Goal: Information Seeking & Learning: Learn about a topic

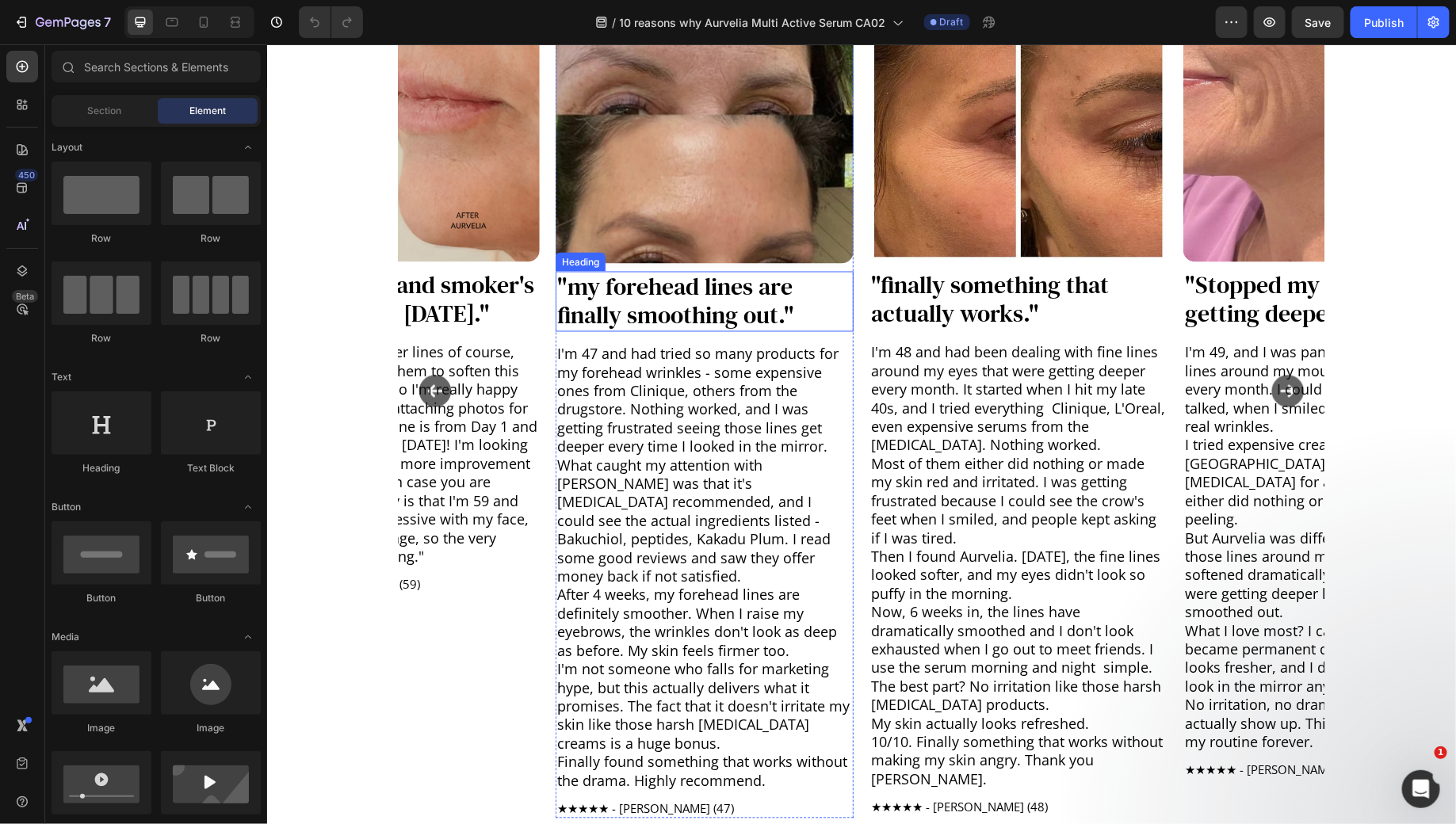
scroll to position [1227, 0]
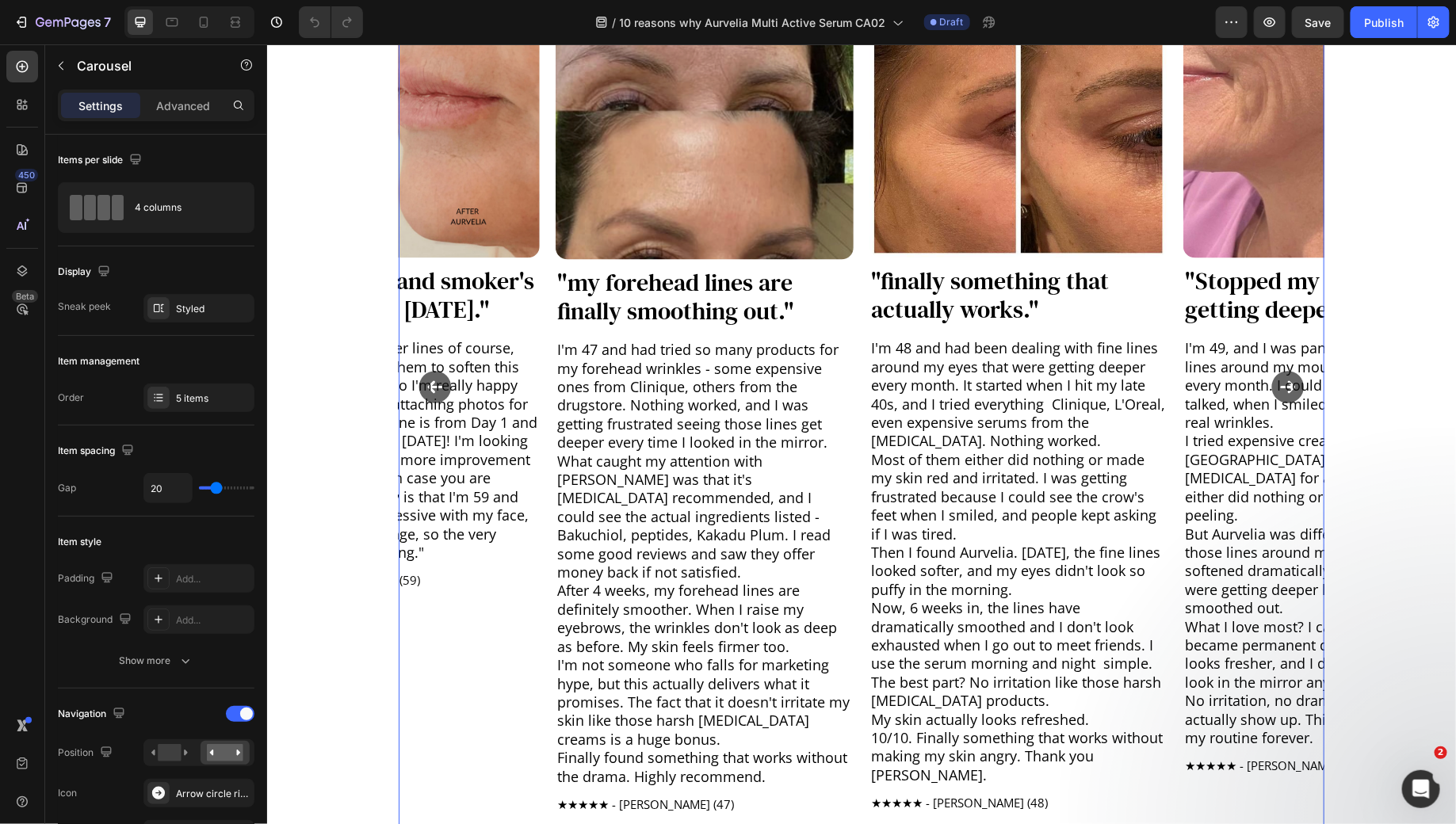
click at [433, 373] on icon "Carousel Back Arrow" at bounding box center [435, 387] width 32 height 32
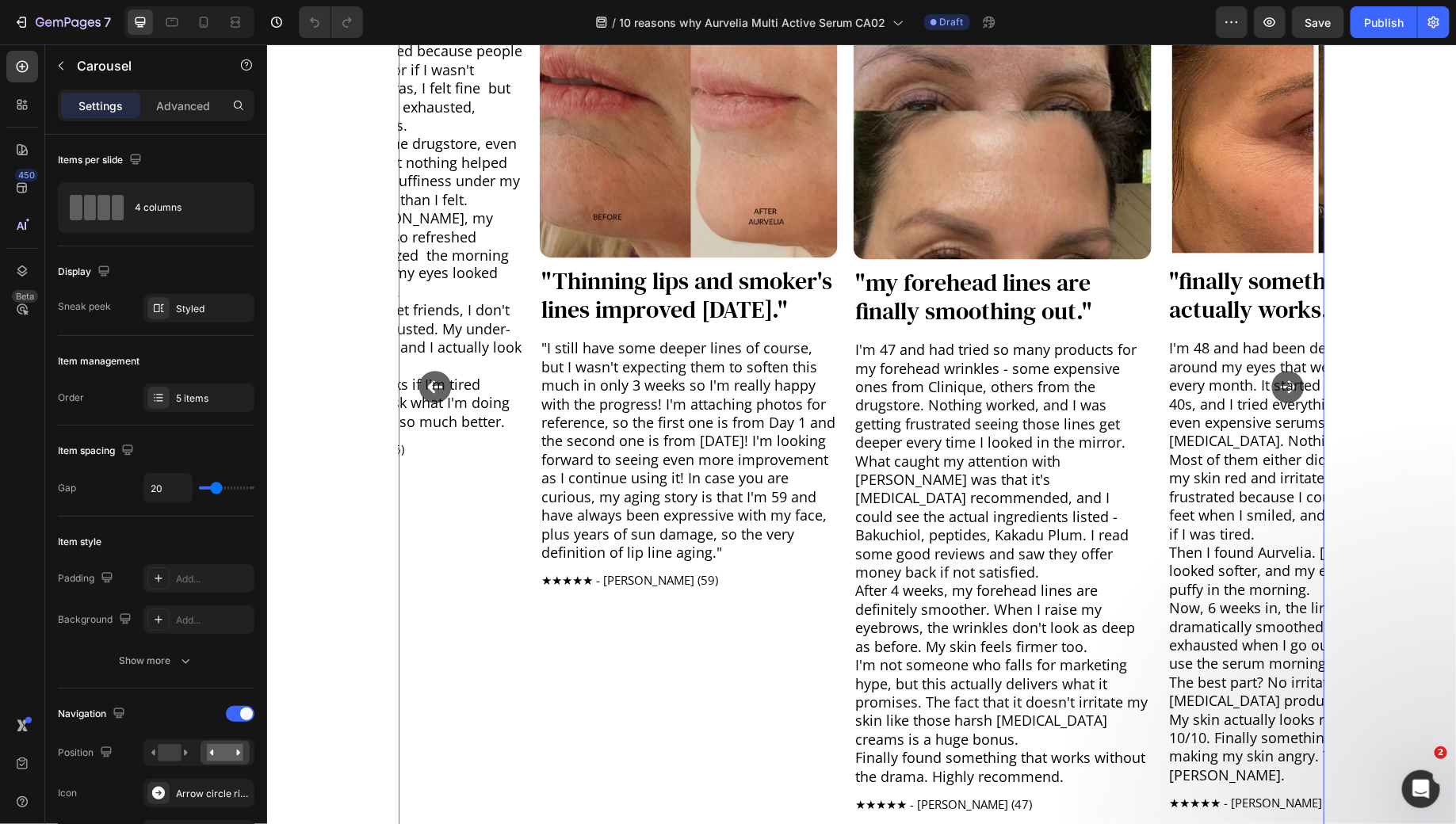
click at [433, 373] on icon "Carousel Back Arrow" at bounding box center [435, 387] width 32 height 32
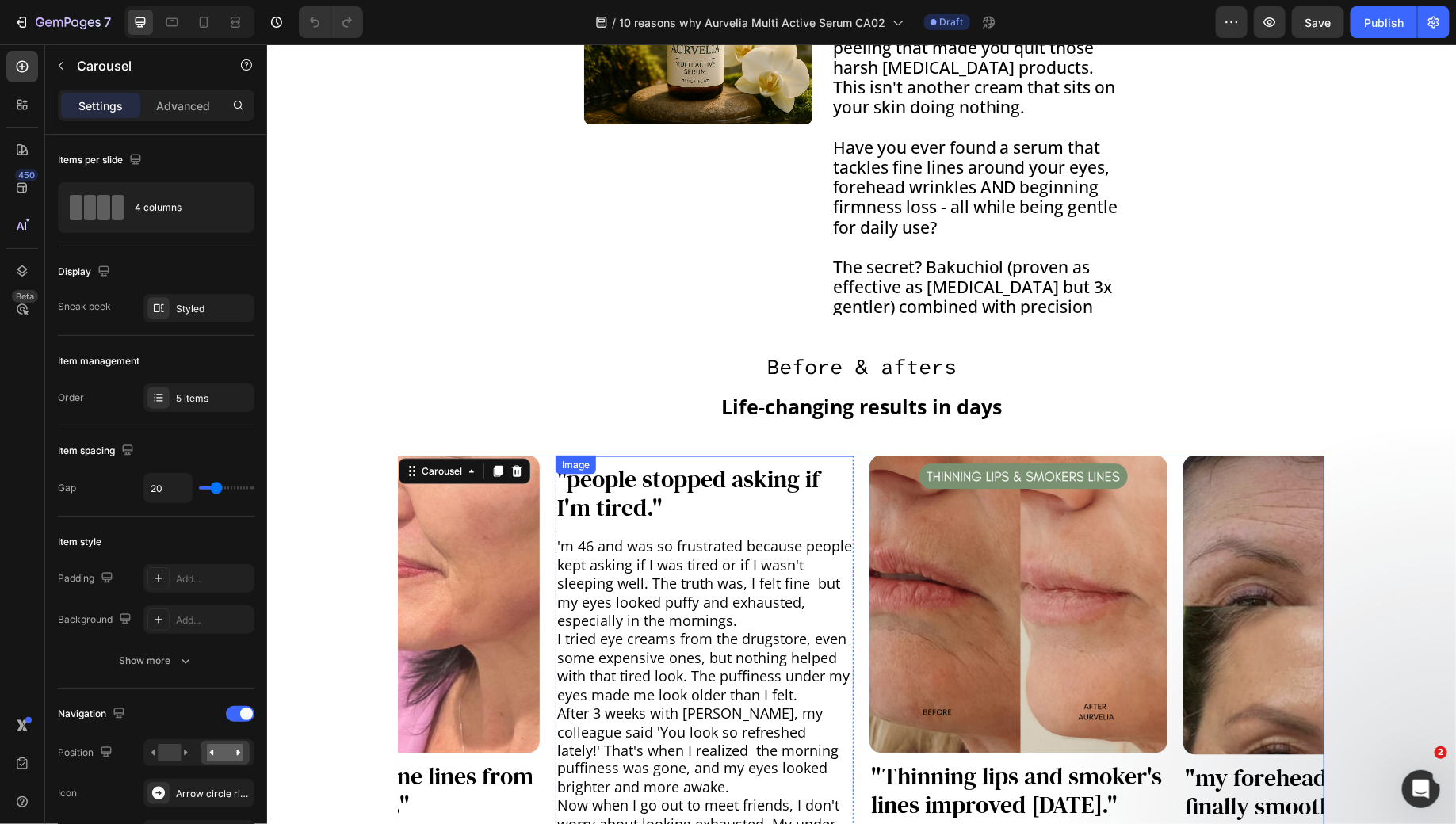
scroll to position [995, 0]
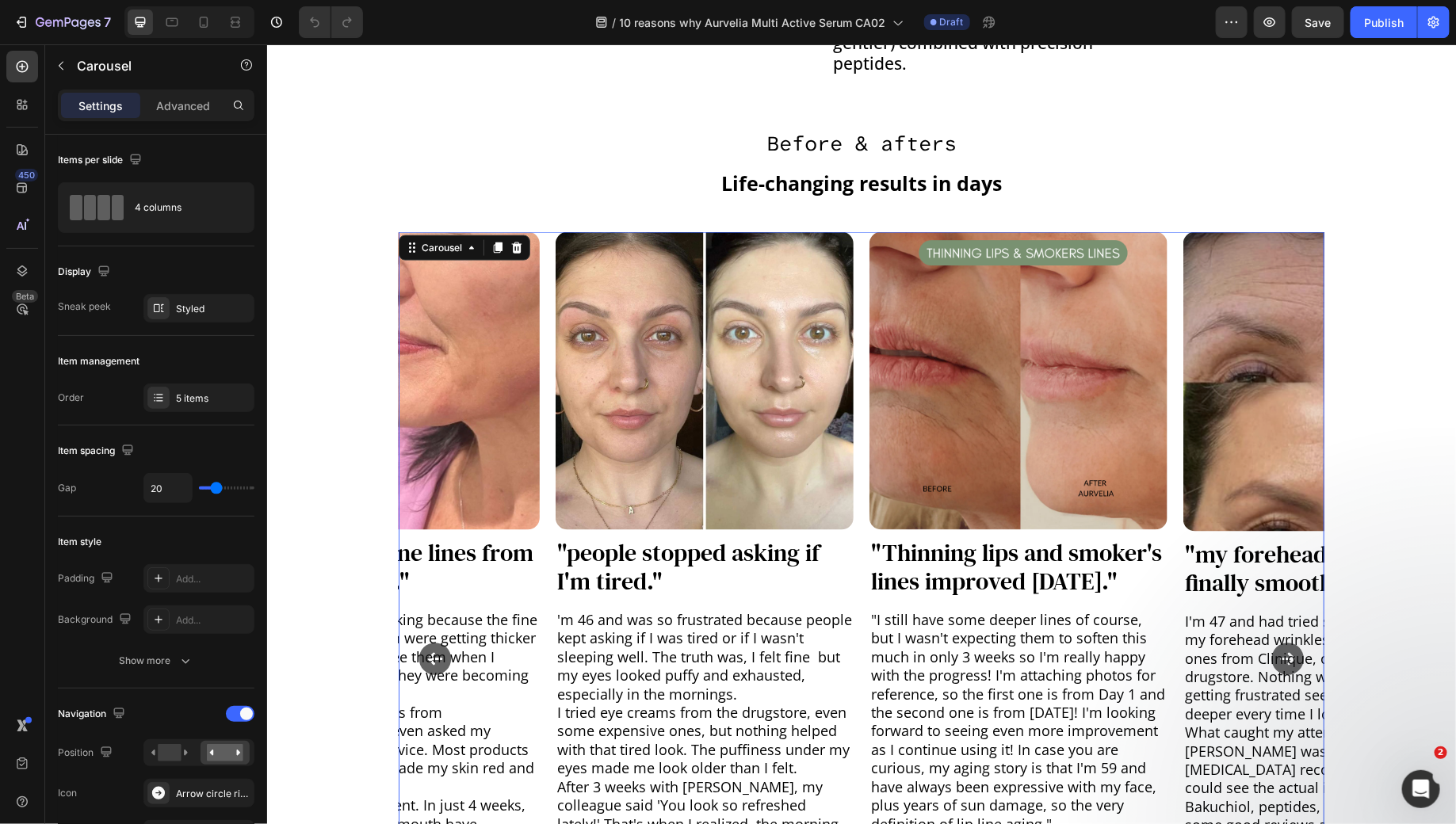
click at [444, 639] on icon "Carousel Back Arrow" at bounding box center [434, 659] width 40 height 40
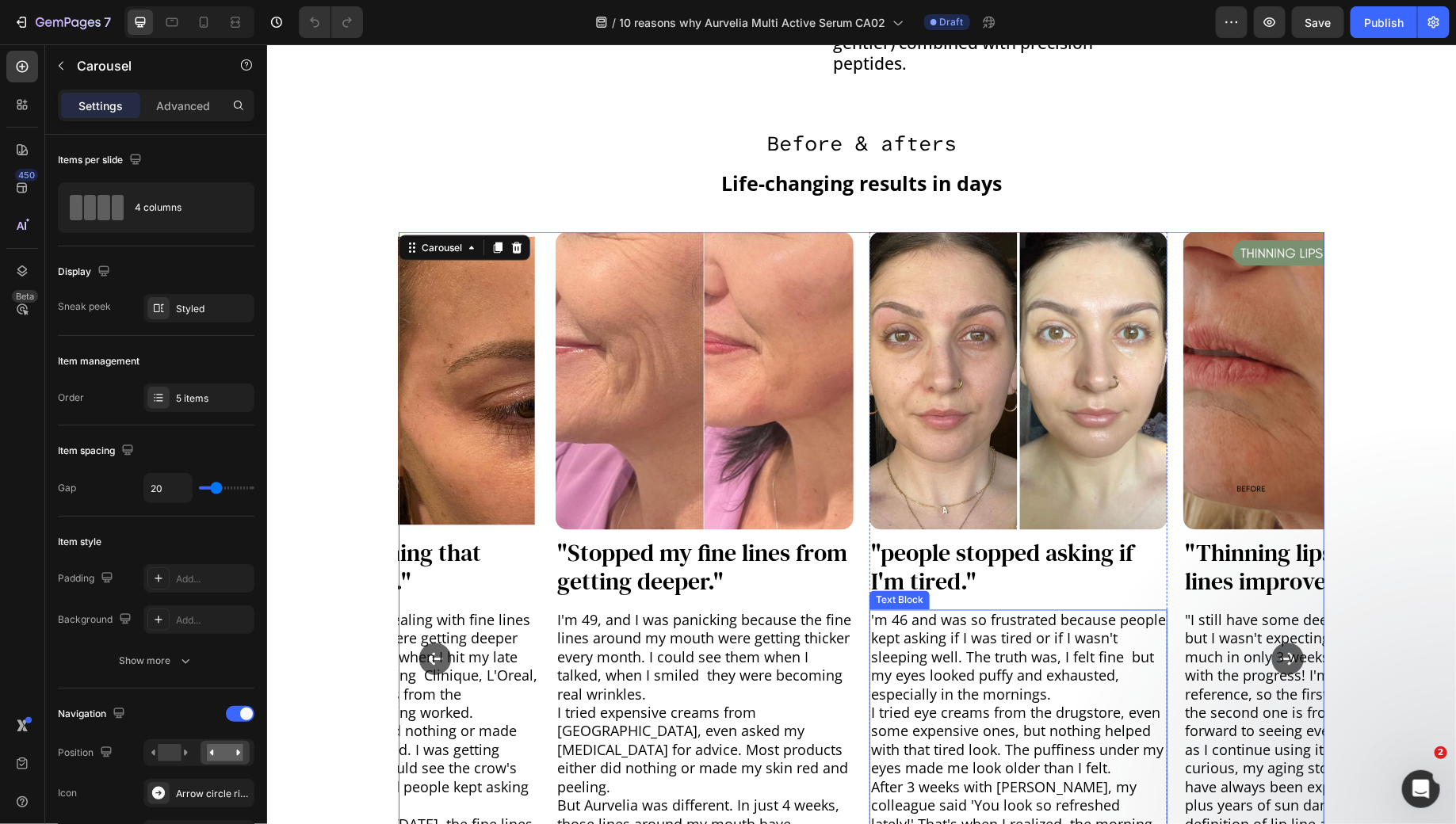
scroll to position [1093, 0]
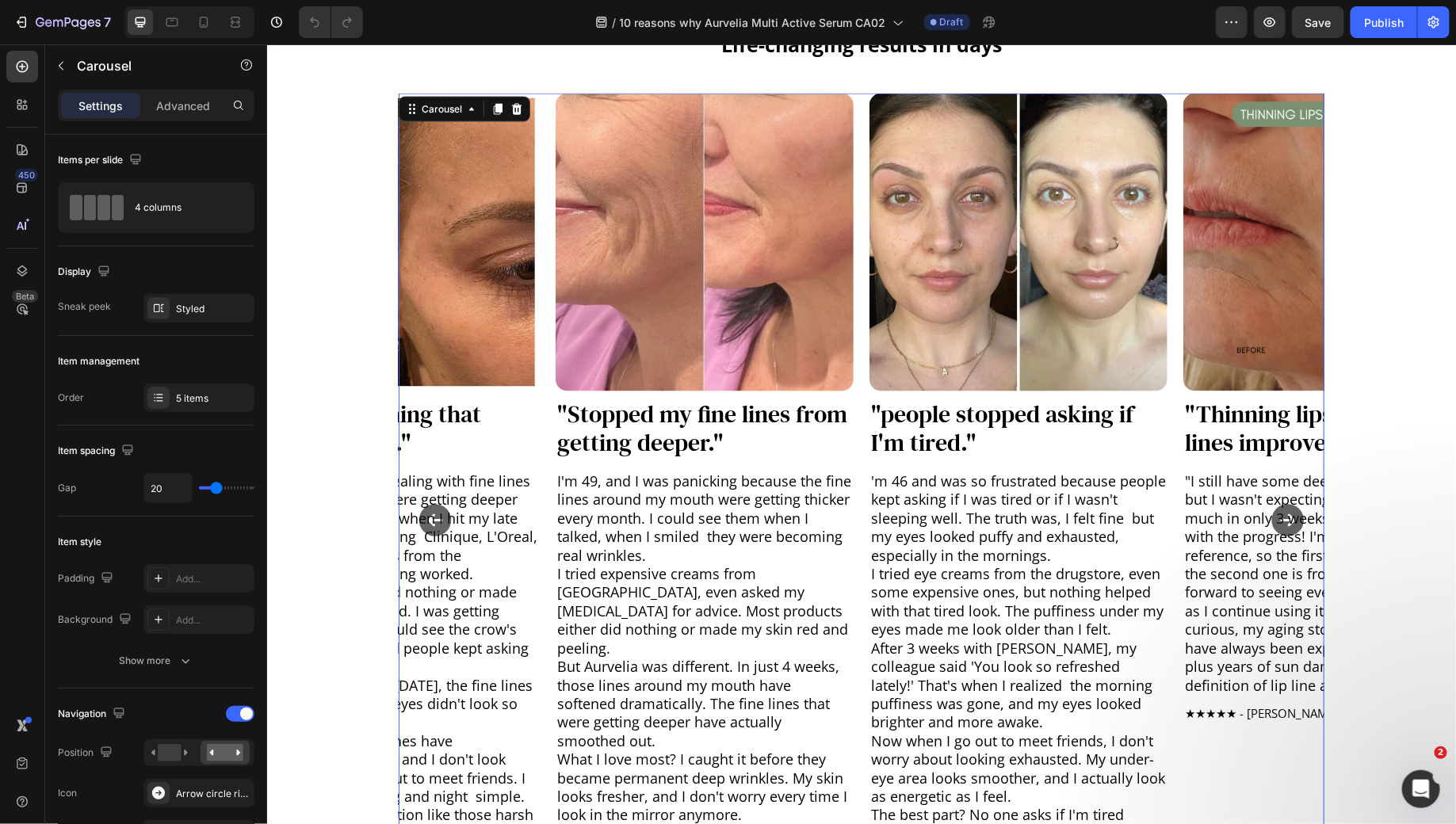
click at [1284, 507] on icon "Carousel Next Arrow" at bounding box center [1287, 520] width 32 height 32
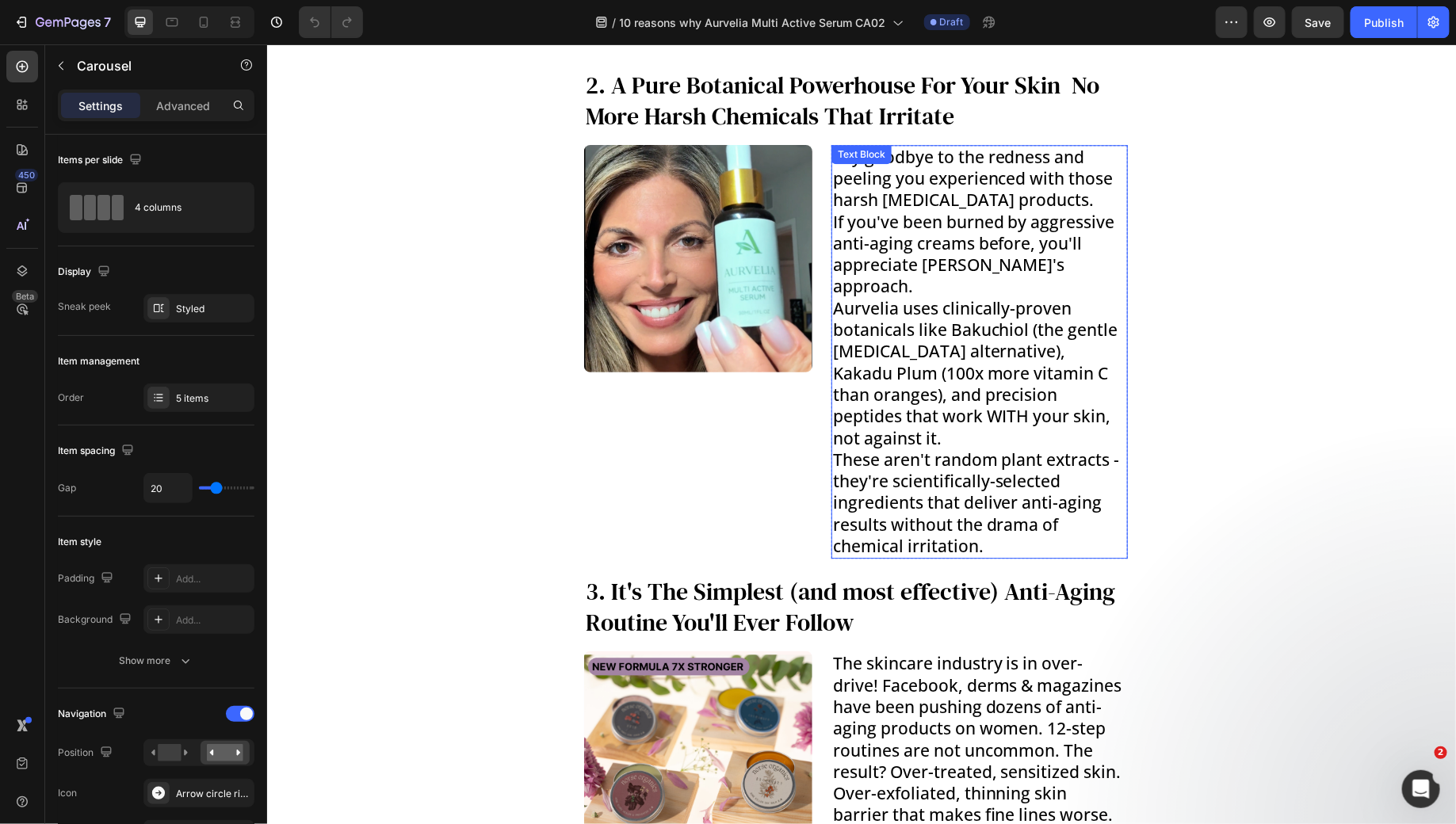
scroll to position [1985, 0]
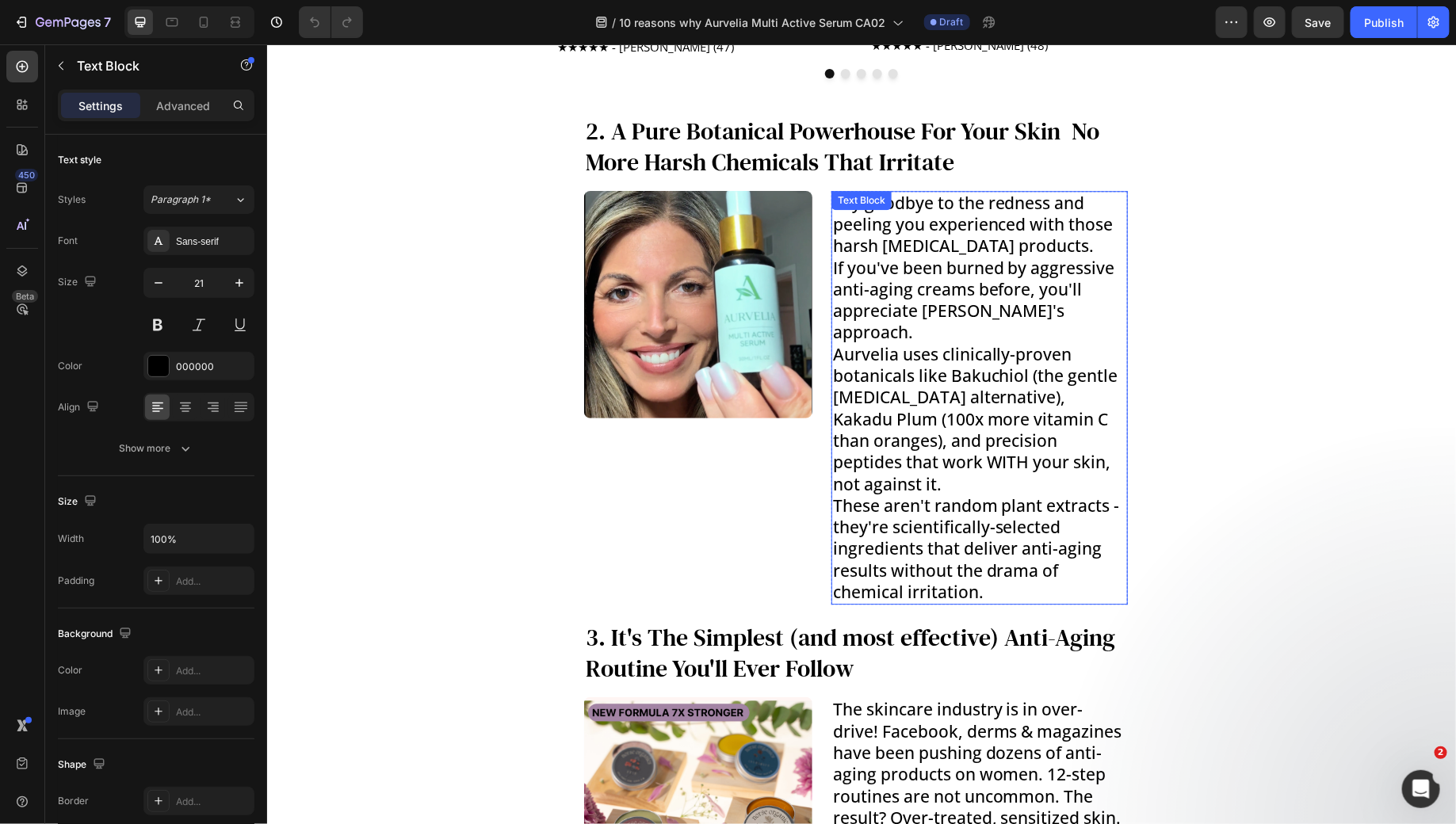
click at [956, 393] on p "Aurvelia uses clinically-proven botanicals like Bakuchiol (the gentle [MEDICAL_…" at bounding box center [979, 418] width 294 height 152
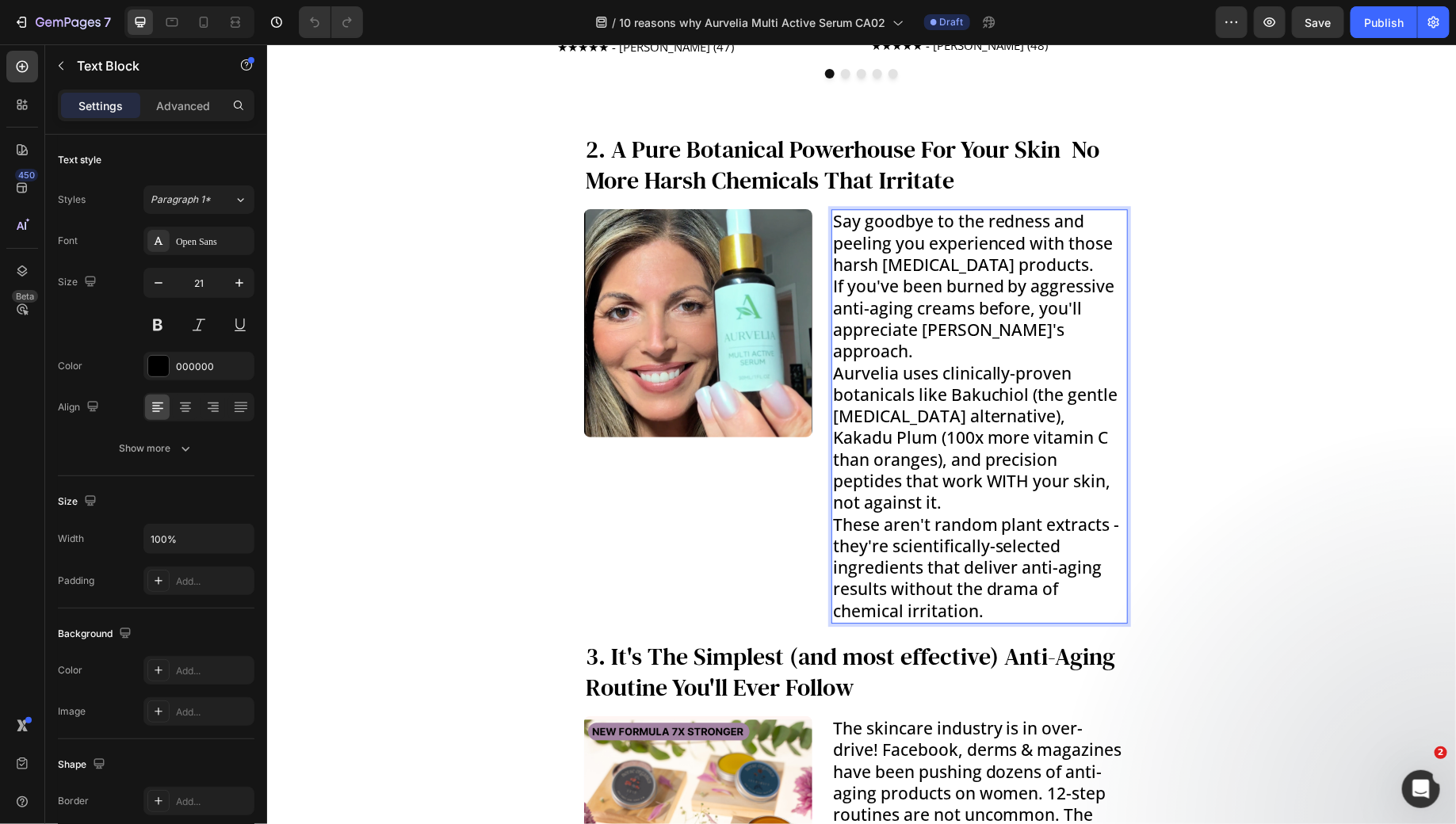
click at [1031, 245] on p "Say goodbye to the redness and peeling you experienced with those harsh [MEDICA…" at bounding box center [979, 285] width 294 height 152
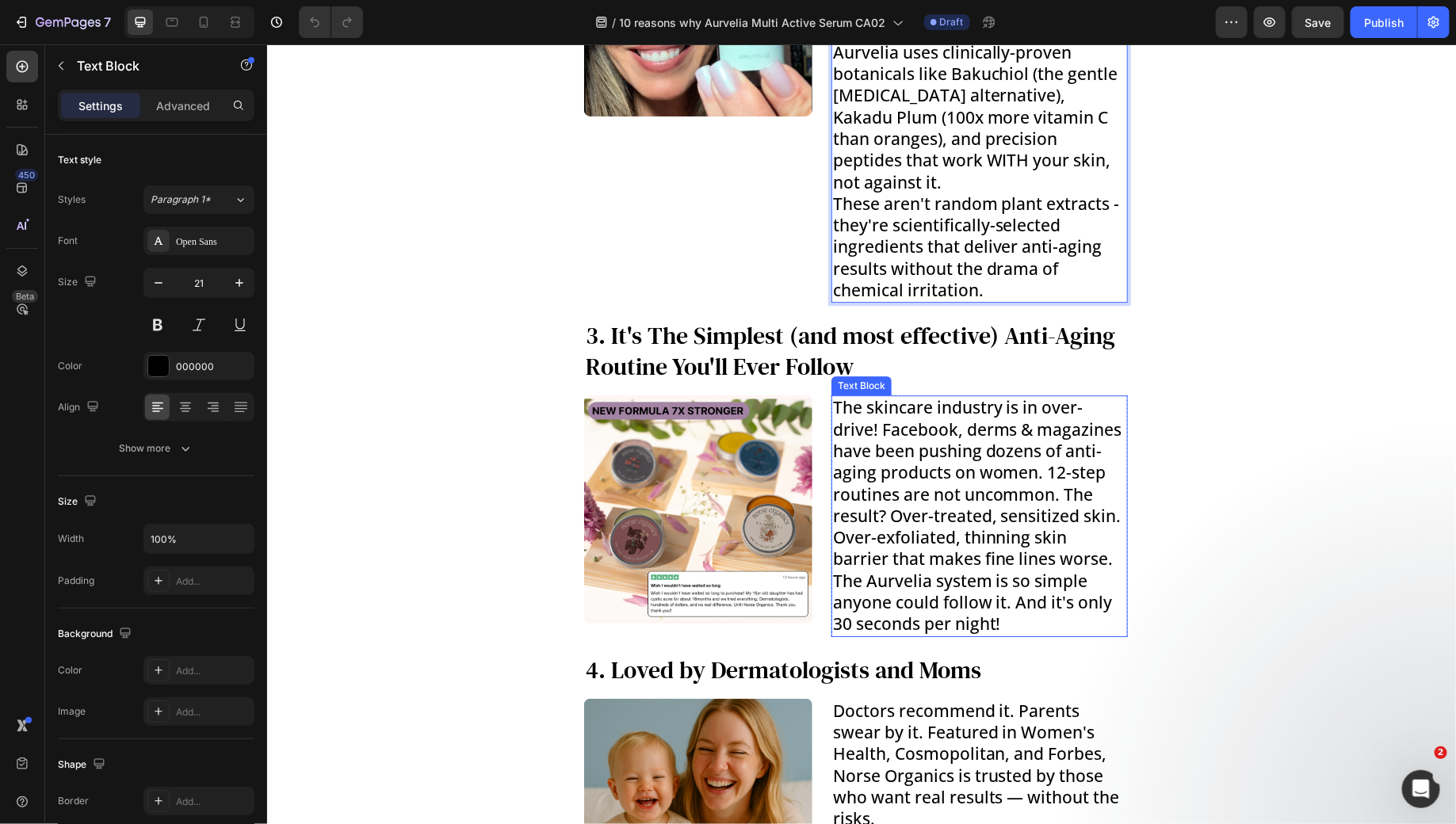
scroll to position [2297, 0]
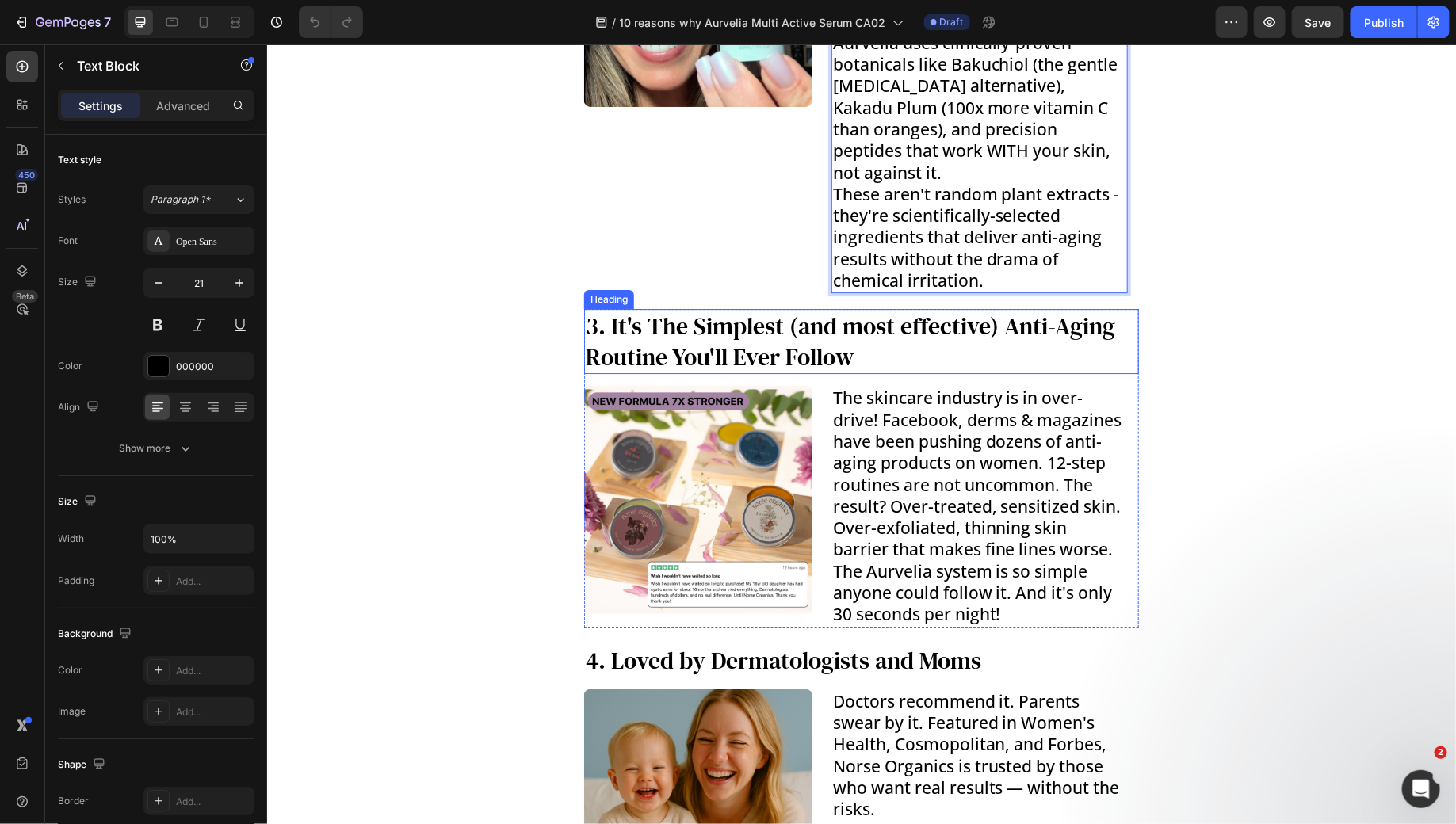
click at [874, 308] on h3 "3. It's The Simplest (and most effective) Anti-Aging Routine You'll Ever Follow" at bounding box center [861, 341] width 555 height 65
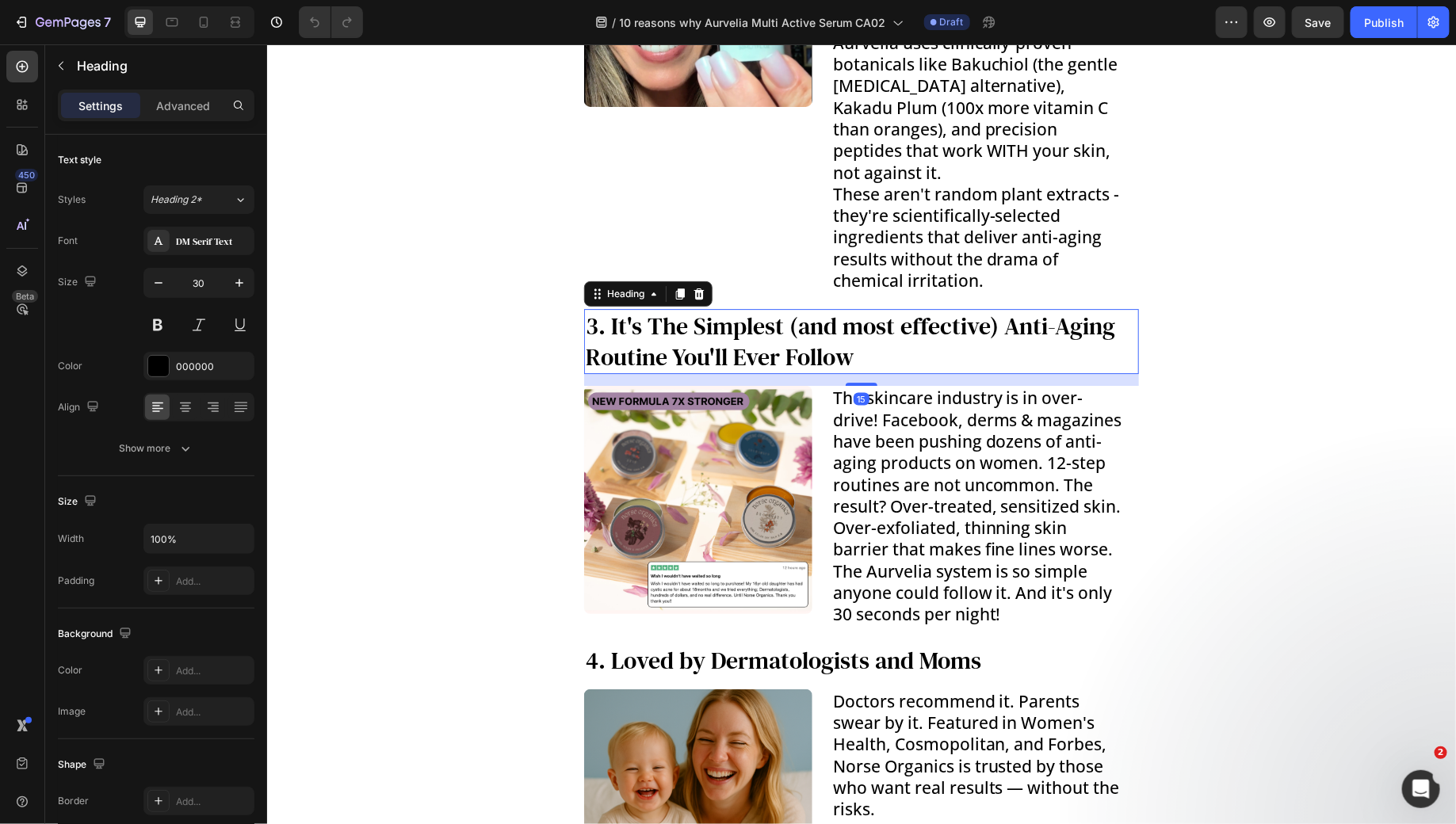
click at [874, 308] on h3 "3. It's The Simplest (and most effective) Anti-Aging Routine You'll Ever Follow" at bounding box center [861, 341] width 555 height 65
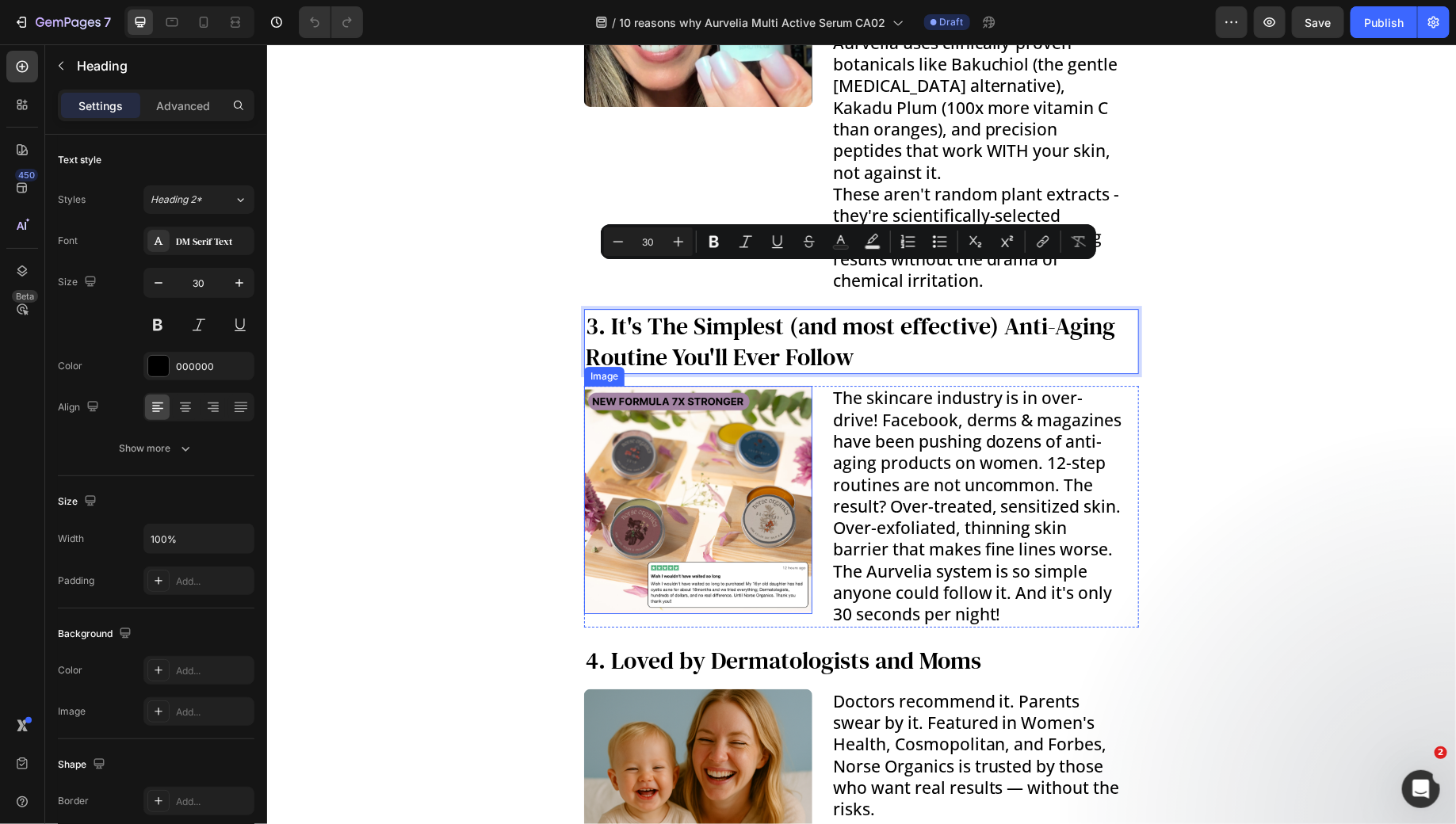
click at [660, 460] on img at bounding box center [697, 499] width 228 height 228
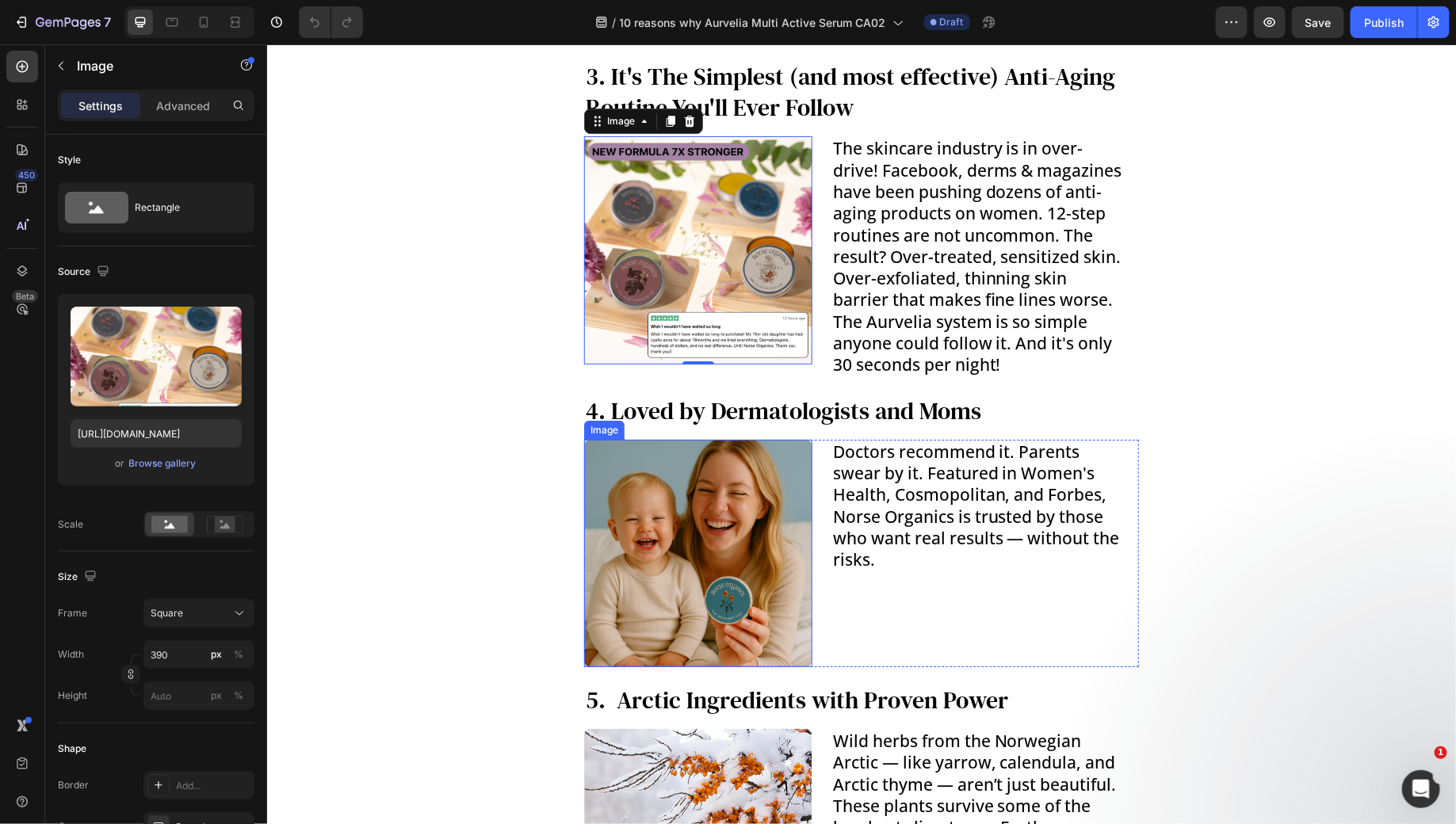
scroll to position [2466, 0]
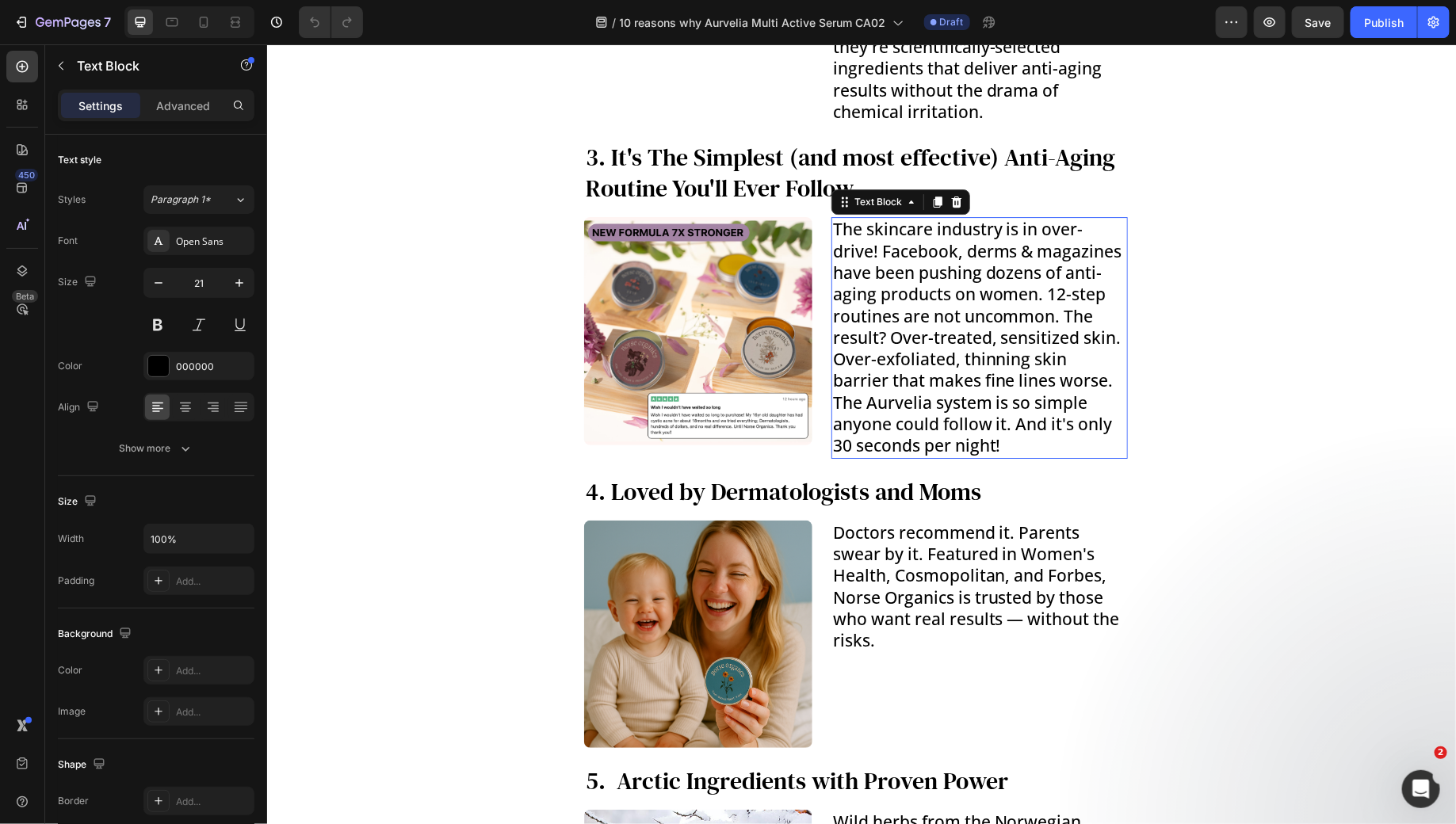
click at [920, 249] on p "The skincare industry is in over-drive! Facebook, derms & magazines have been p…" at bounding box center [979, 337] width 294 height 238
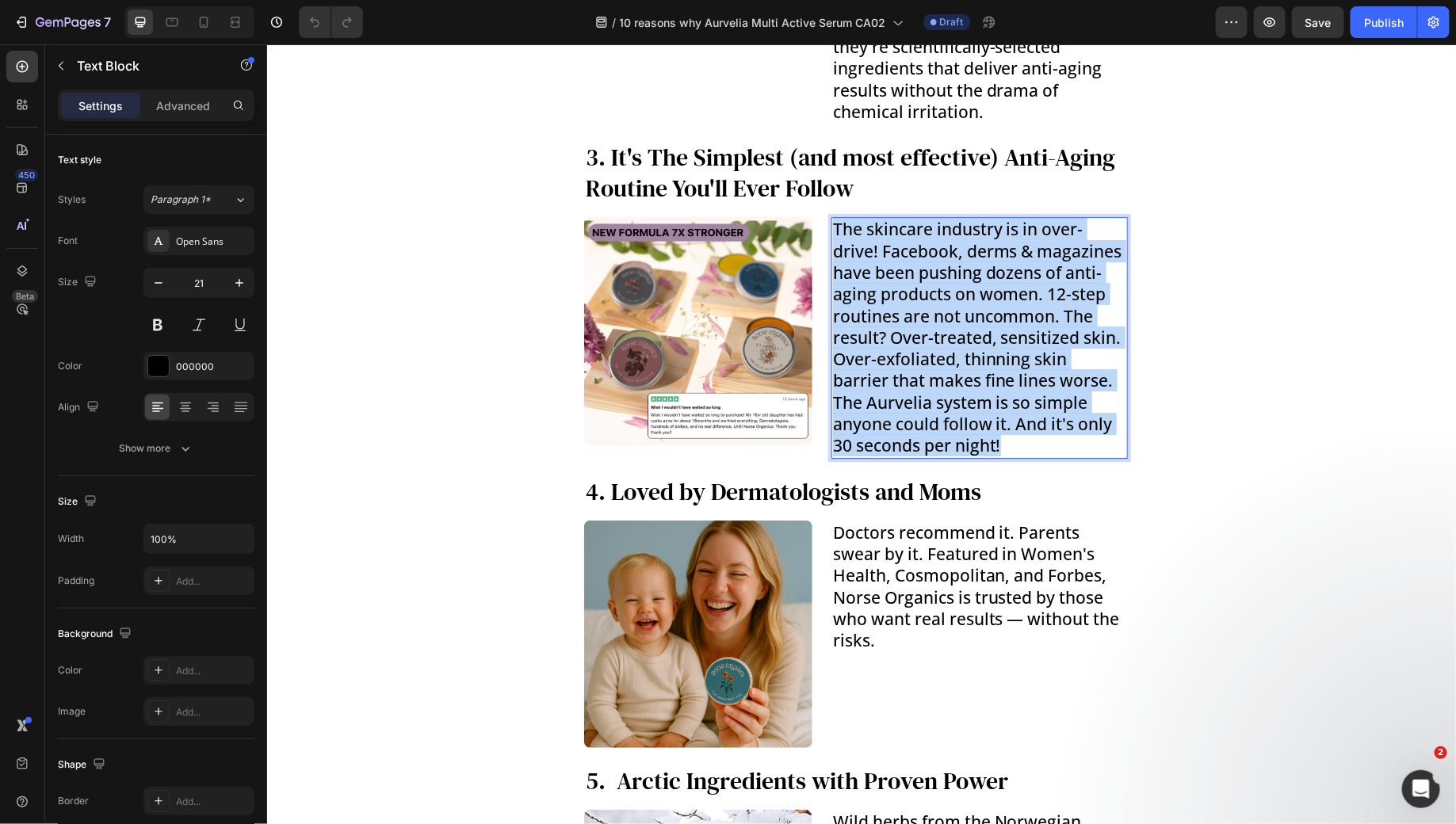
click at [920, 249] on p "The skincare industry is in over-drive! Facebook, derms & magazines have been p…" at bounding box center [979, 337] width 294 height 238
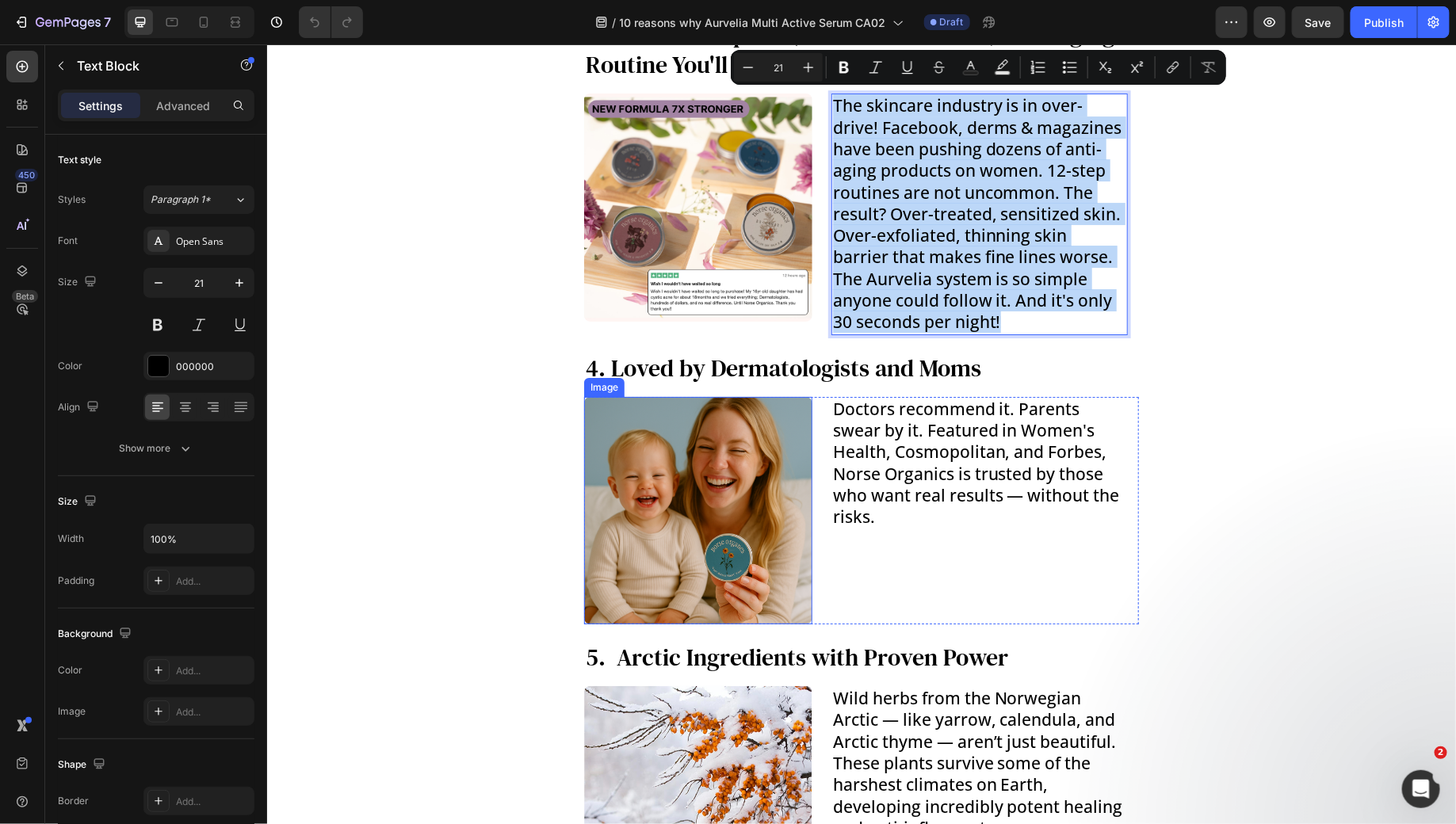
scroll to position [2601, 0]
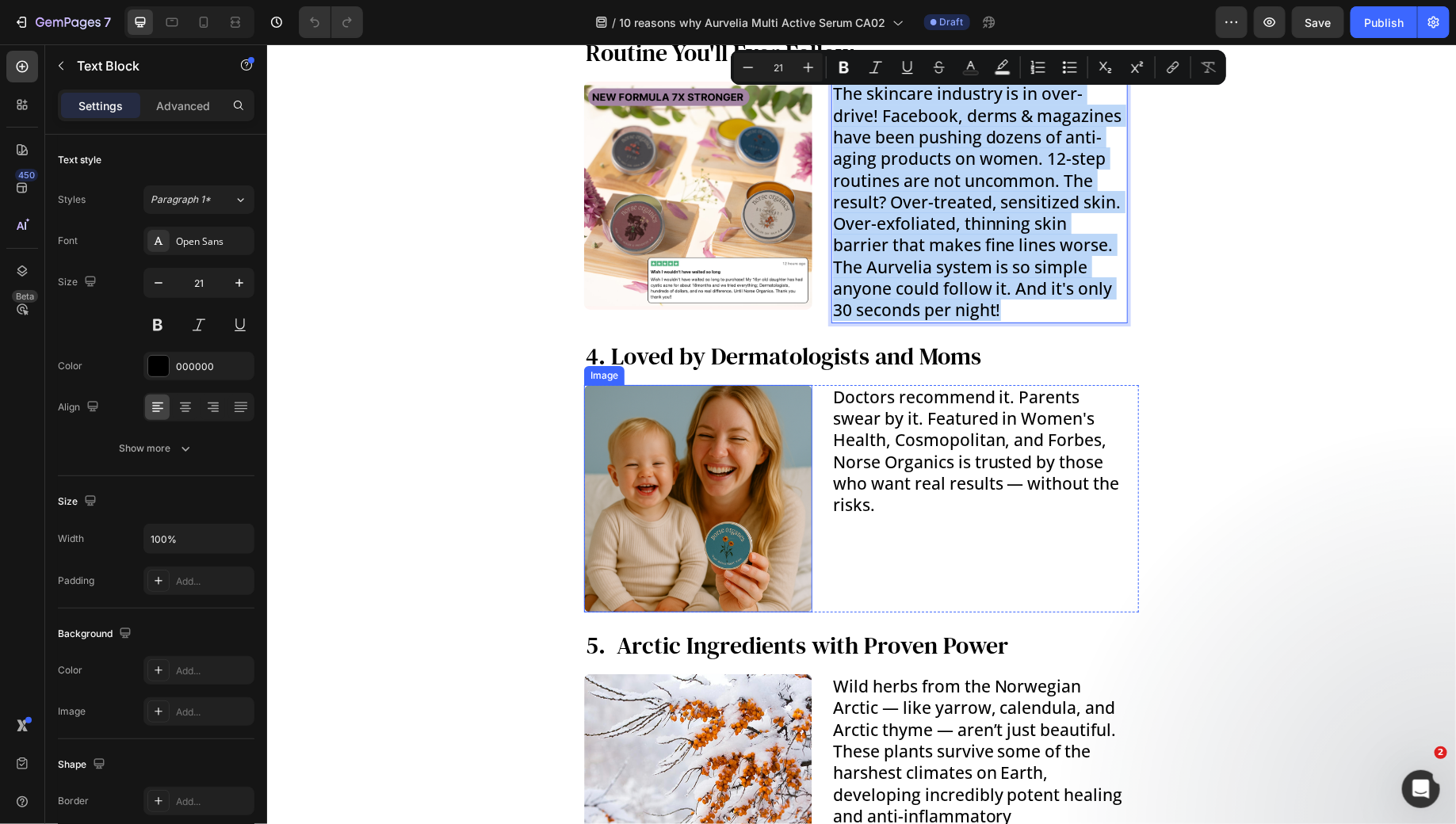
click at [706, 386] on img at bounding box center [697, 498] width 228 height 228
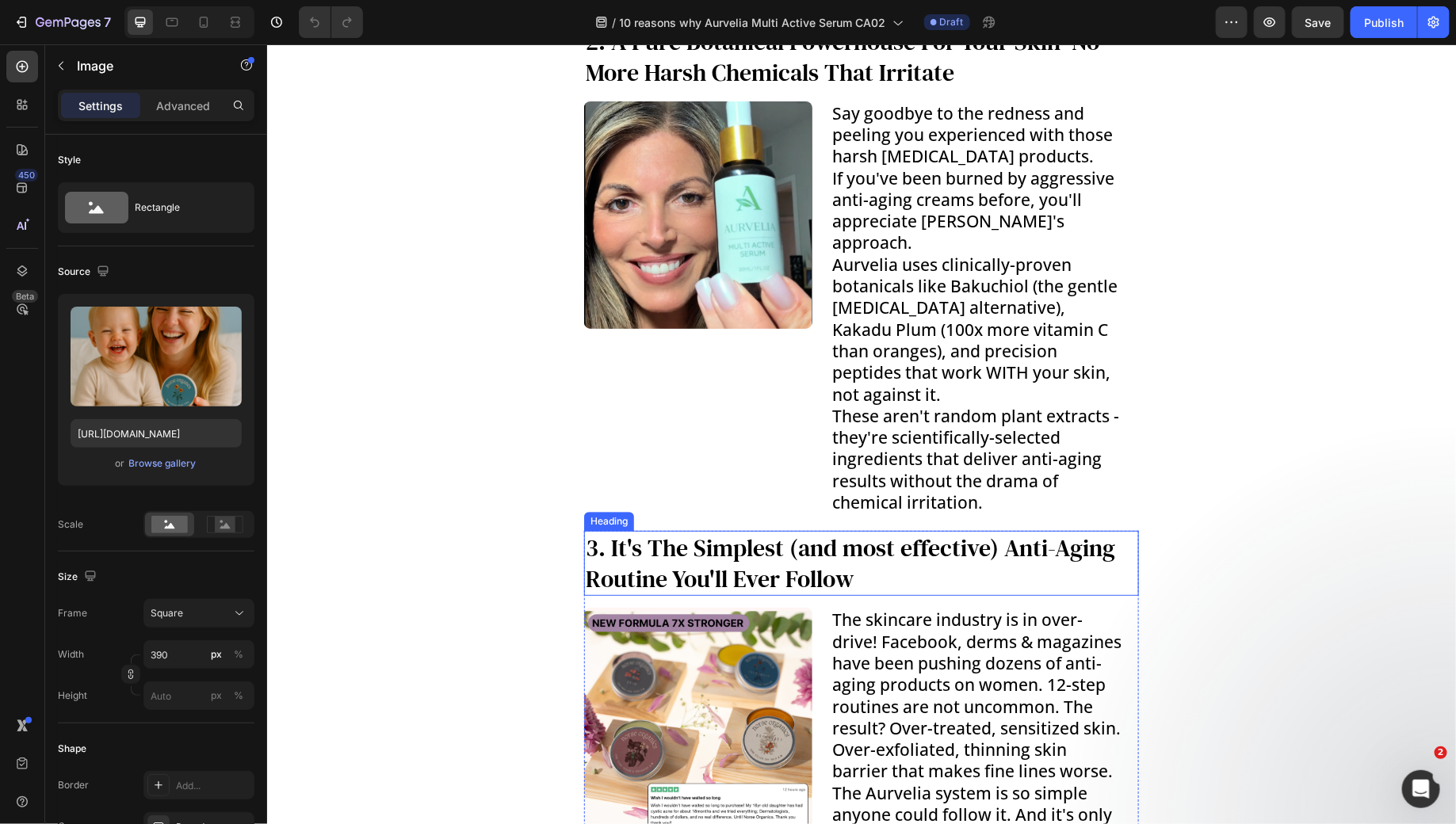
scroll to position [2072, 0]
